Goal: Navigation & Orientation: Find specific page/section

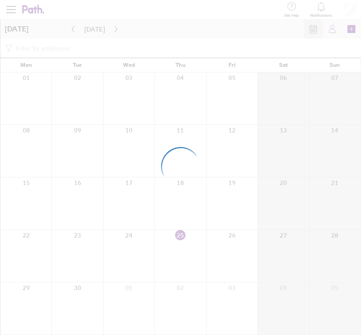
click at [114, 30] on div at bounding box center [180, 167] width 361 height 335
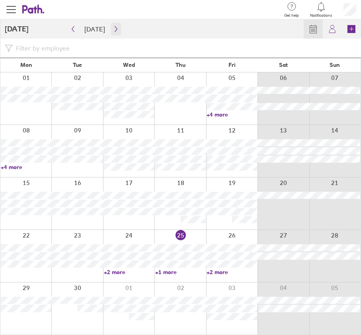
click at [113, 29] on icon "button" at bounding box center [116, 29] width 6 height 6
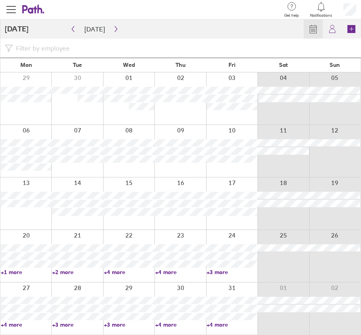
click at [14, 326] on link "+4 more" at bounding box center [26, 324] width 50 height 7
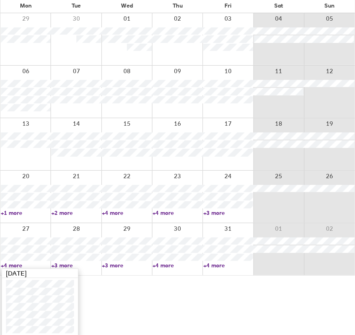
scroll to position [62, 0]
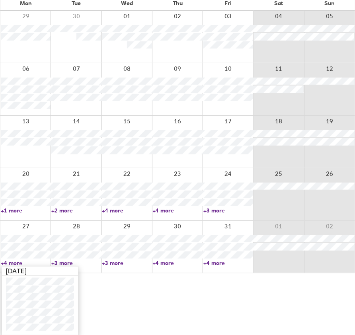
click at [81, 261] on link "+3 more" at bounding box center [76, 262] width 50 height 7
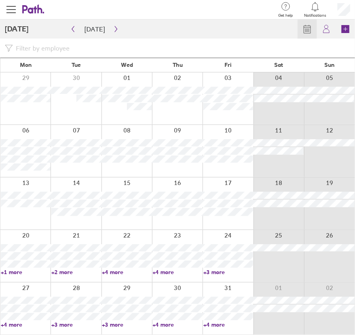
scroll to position [0, 0]
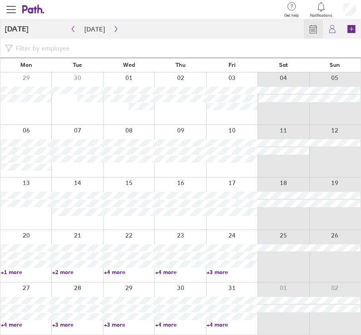
click at [61, 324] on link "+3 more" at bounding box center [77, 324] width 50 height 7
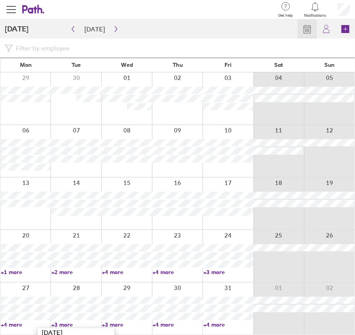
click at [63, 322] on link "+3 more" at bounding box center [76, 324] width 50 height 7
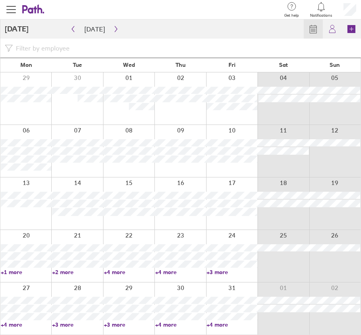
click at [60, 322] on link "+3 more" at bounding box center [77, 324] width 50 height 7
